Goal: Information Seeking & Learning: Understand process/instructions

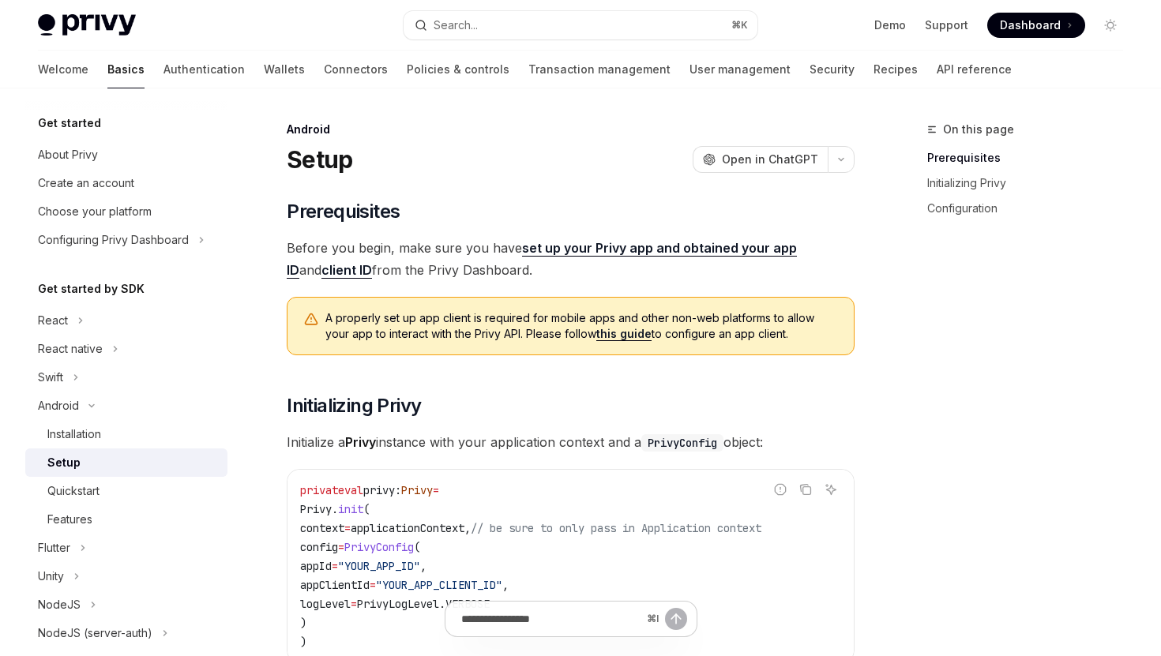
click at [1036, 28] on span "Dashboard" at bounding box center [1030, 25] width 61 height 16
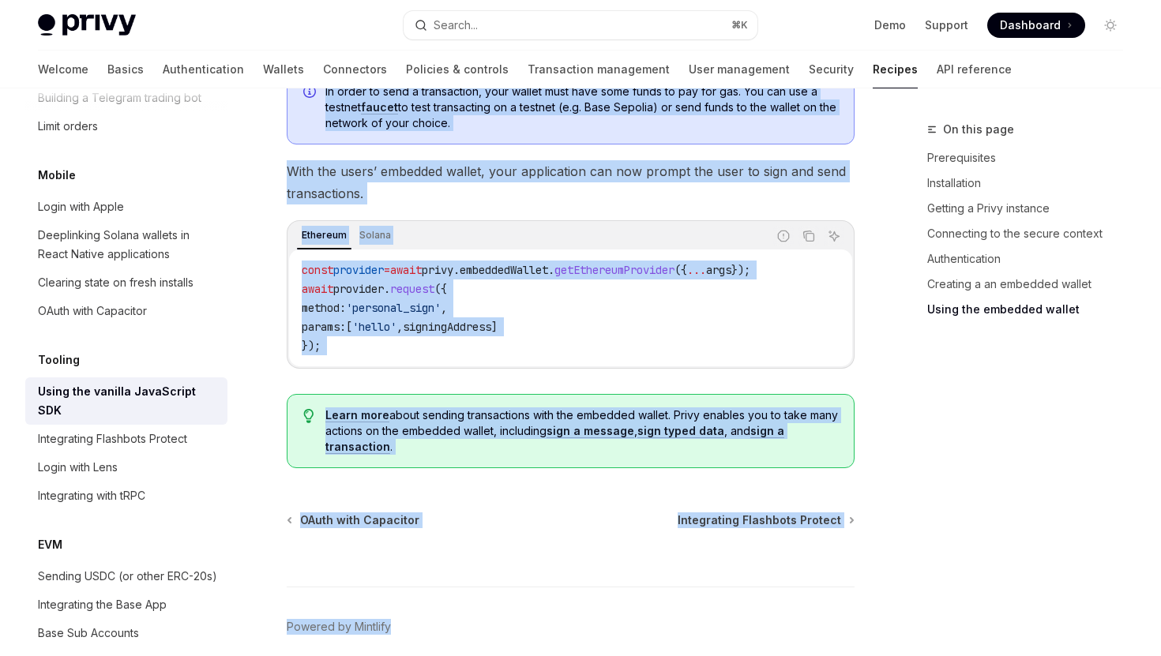
scroll to position [2277, 0]
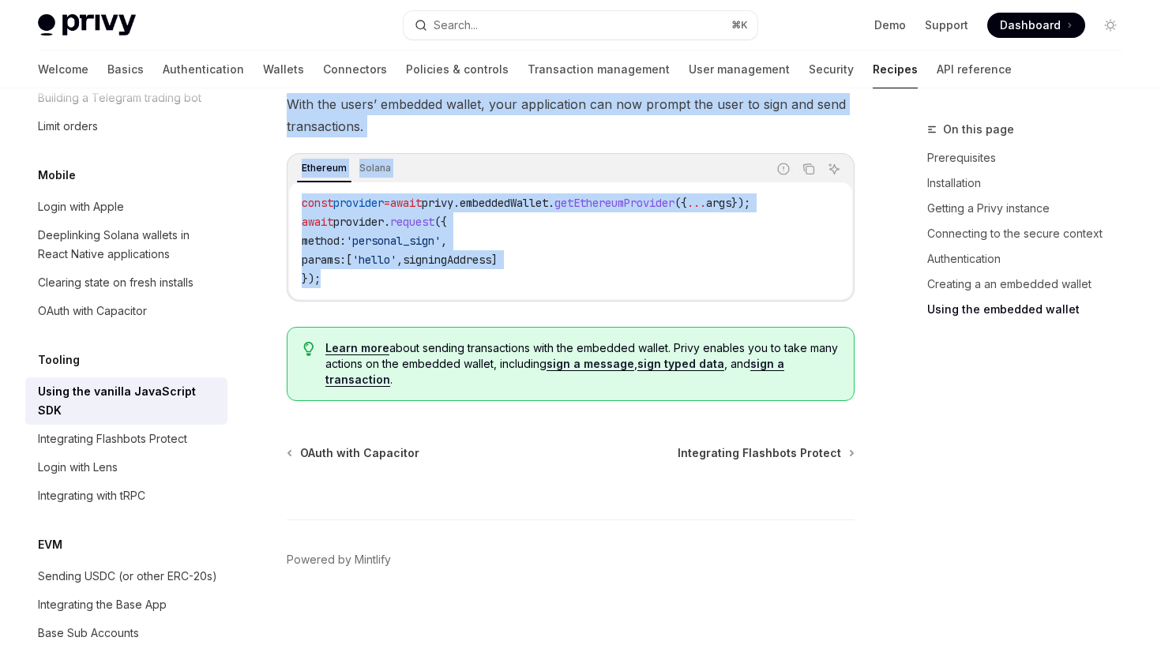
drag, startPoint x: 282, startPoint y: 160, endPoint x: 679, endPoint y: 292, distance: 418.9
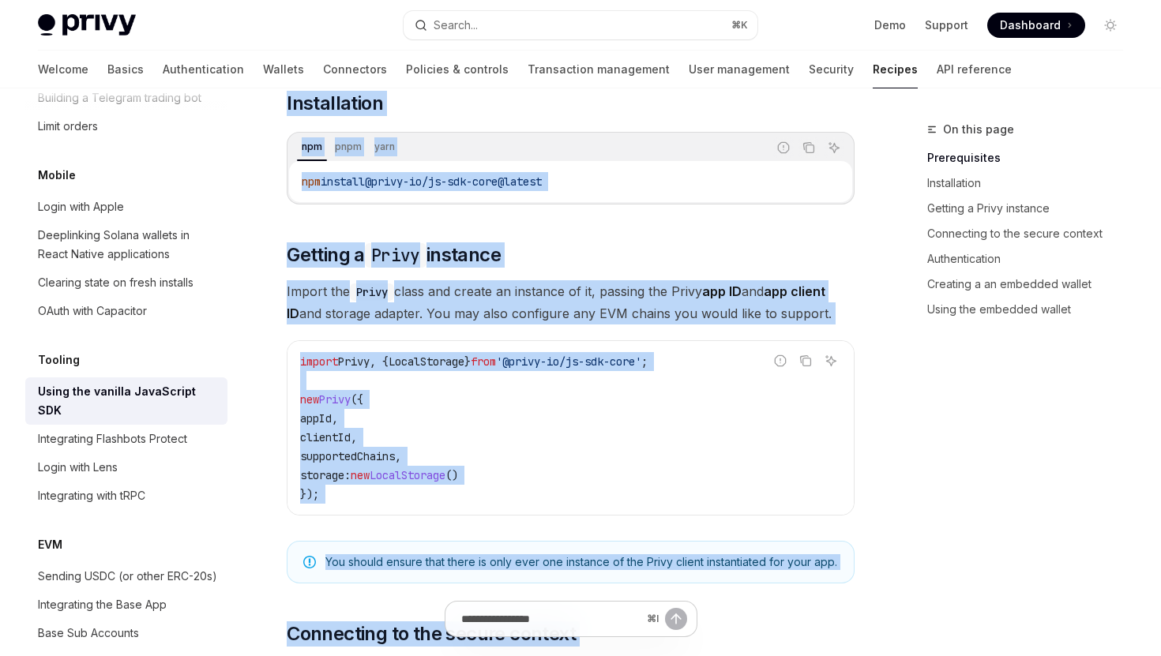
scroll to position [0, 0]
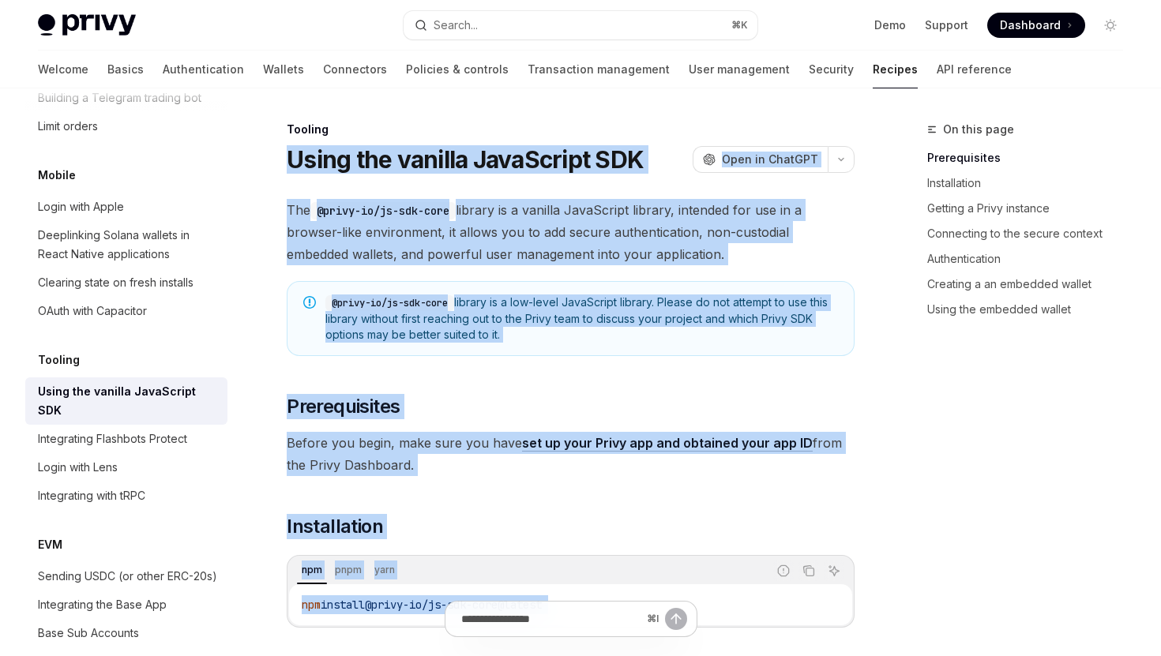
copy div "Using the vanilla JavaScript SDK OpenAI Open in ChatGPT OpenAI Open in ChatGPT …"
drag, startPoint x: 512, startPoint y: 290, endPoint x: 292, endPoint y: 171, distance: 249.5
